Goal: Browse casually

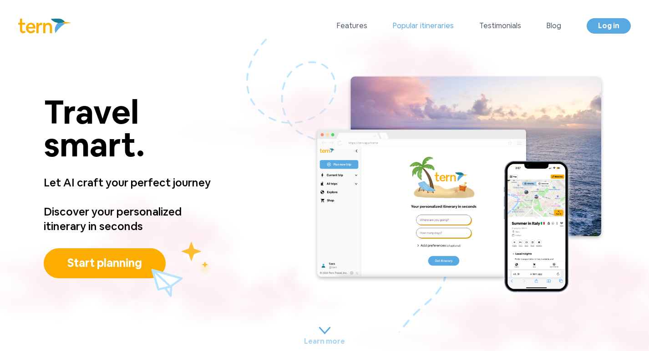
click at [417, 24] on link "Popular itineraries" at bounding box center [423, 25] width 61 height 11
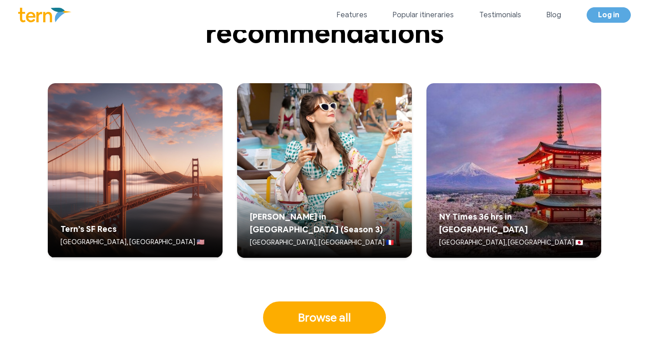
scroll to position [2237, 0]
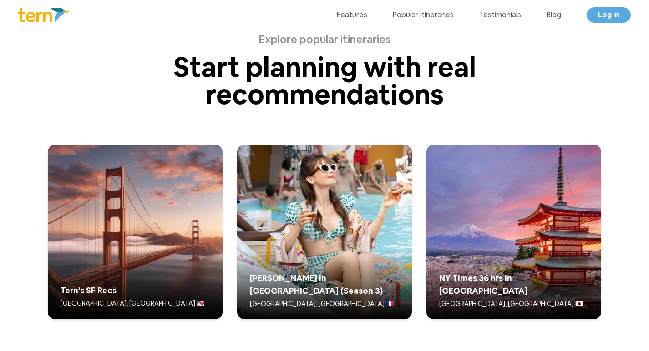
click at [48, 11] on img at bounding box center [44, 15] width 53 height 15
click at [45, 15] on img at bounding box center [44, 15] width 53 height 15
click at [38, 15] on img at bounding box center [44, 15] width 53 height 15
click at [354, 19] on link "Features" at bounding box center [352, 15] width 30 height 11
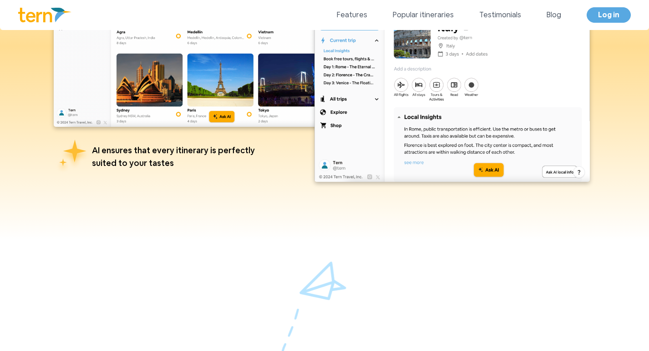
scroll to position [445, 0]
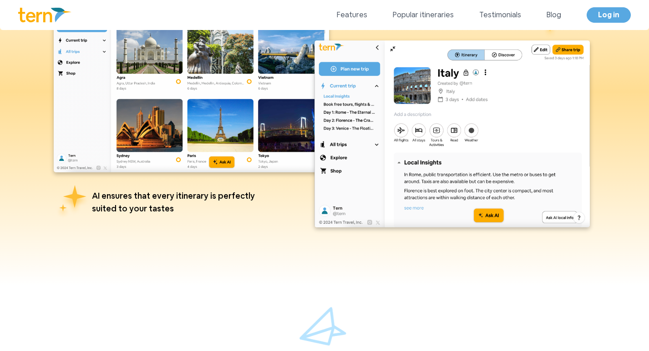
click at [50, 10] on img at bounding box center [44, 15] width 53 height 15
click at [45, 15] on img at bounding box center [44, 15] width 53 height 15
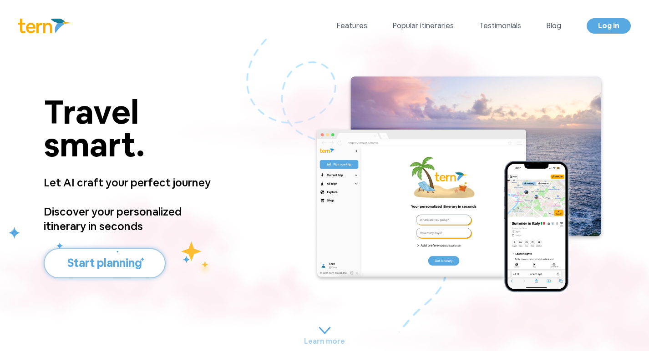
click at [110, 262] on button "Start planning" at bounding box center [105, 263] width 122 height 30
click at [111, 263] on button "Start planning" at bounding box center [105, 263] width 122 height 30
